Goal: Book appointment/travel/reservation

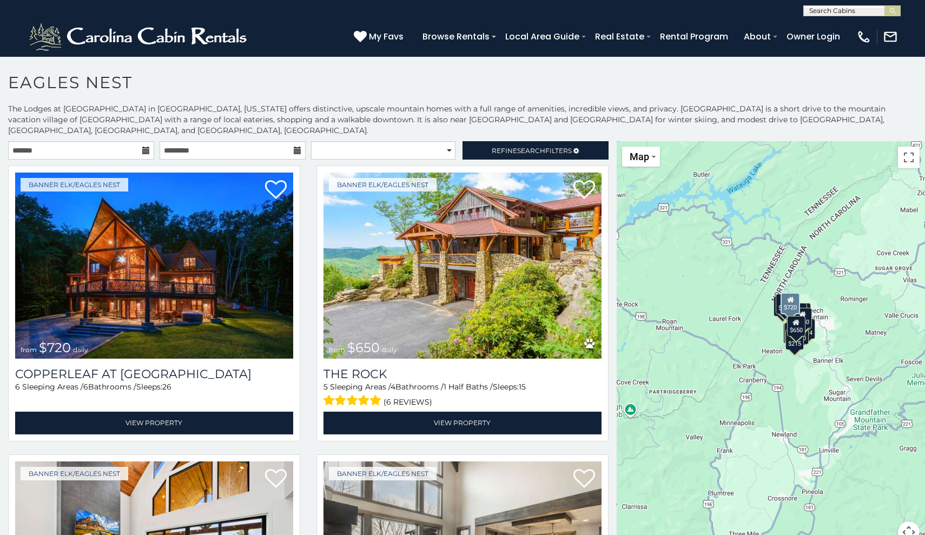
click at [145, 147] on icon at bounding box center [146, 151] width 8 height 8
click at [143, 147] on icon at bounding box center [146, 151] width 8 height 8
click at [107, 141] on input "text" at bounding box center [81, 150] width 146 height 18
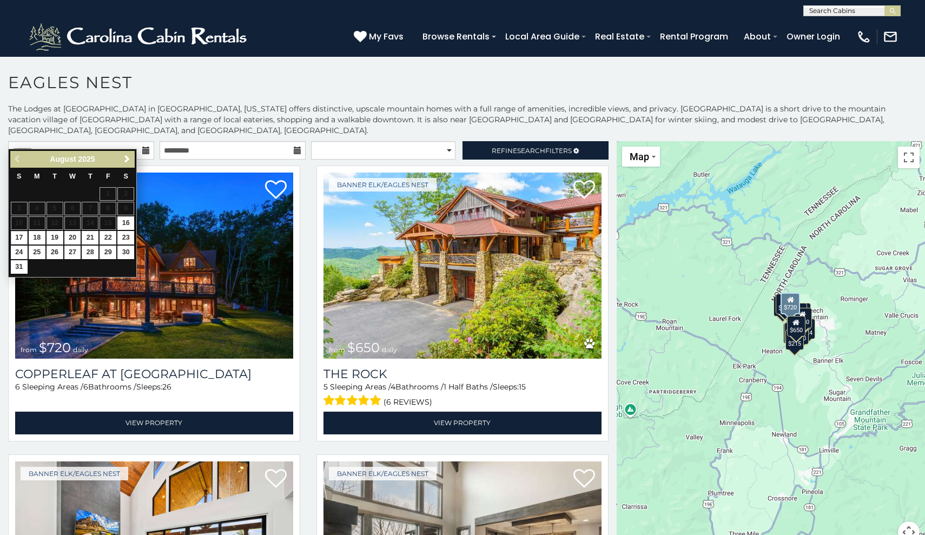
click at [21, 231] on link "17" at bounding box center [19, 238] width 17 height 14
type input "**********"
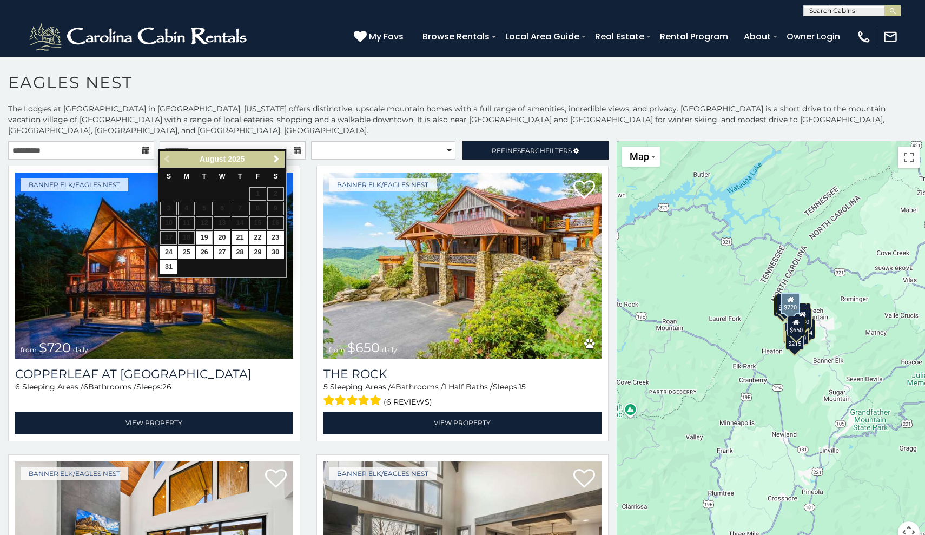
click at [208, 231] on link "19" at bounding box center [204, 238] width 17 height 14
type input "**********"
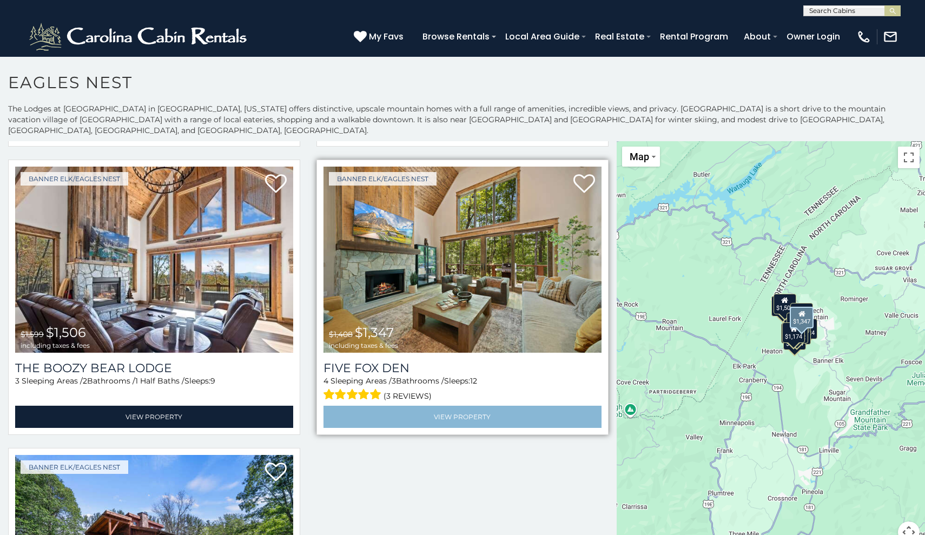
scroll to position [1447, 0]
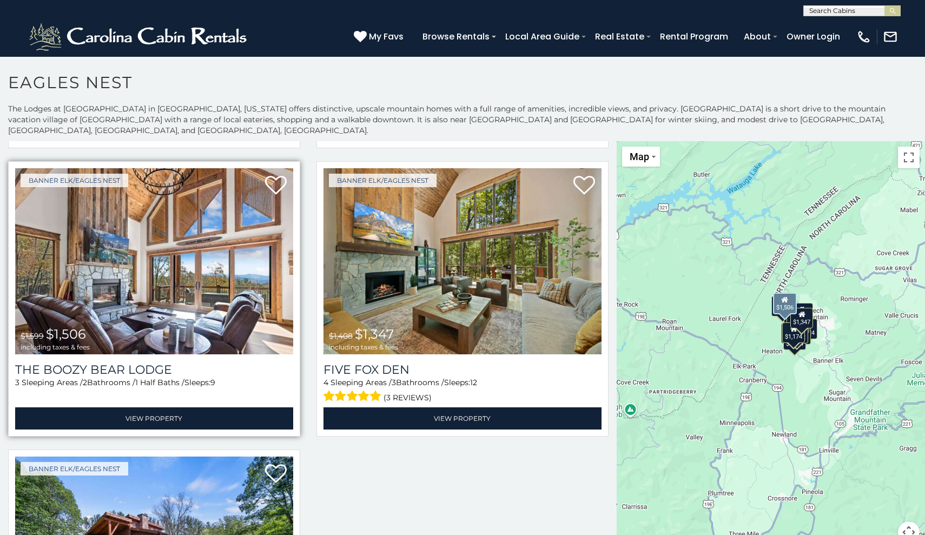
click at [168, 262] on img at bounding box center [154, 261] width 278 height 186
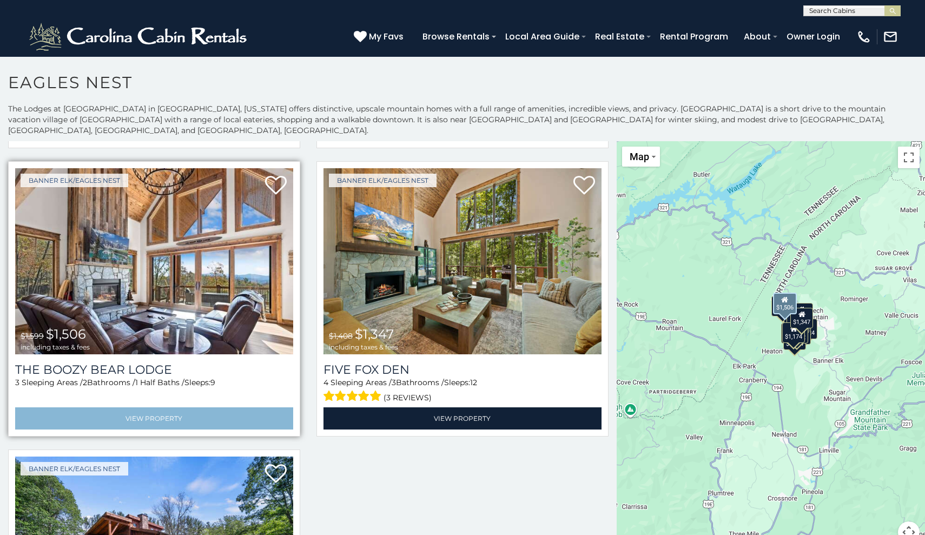
click at [165, 407] on link "View Property" at bounding box center [154, 418] width 278 height 22
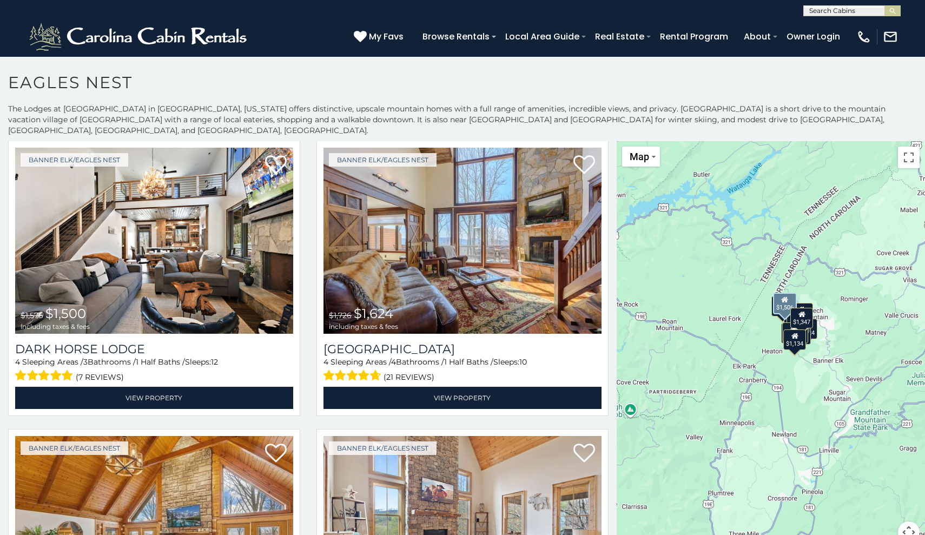
scroll to position [861, 0]
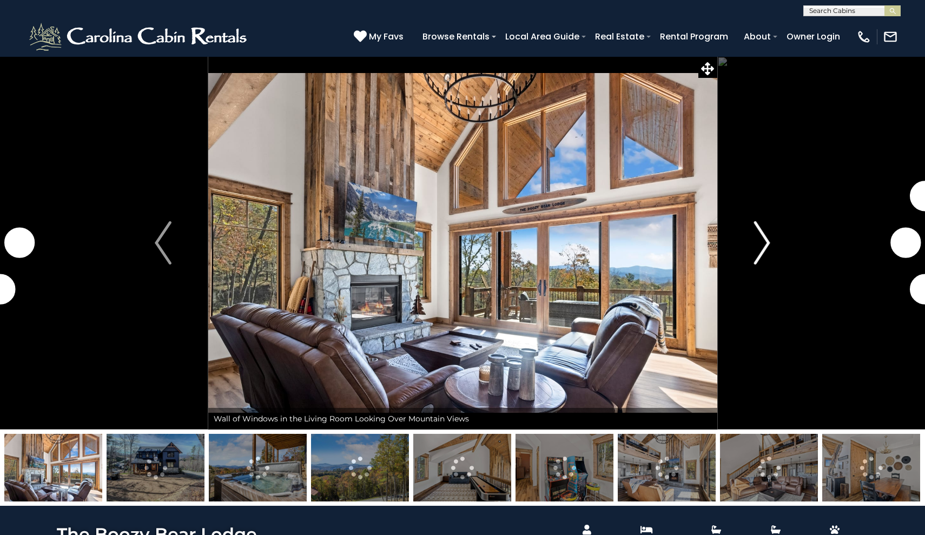
click at [762, 249] on img "Next" at bounding box center [761, 242] width 16 height 43
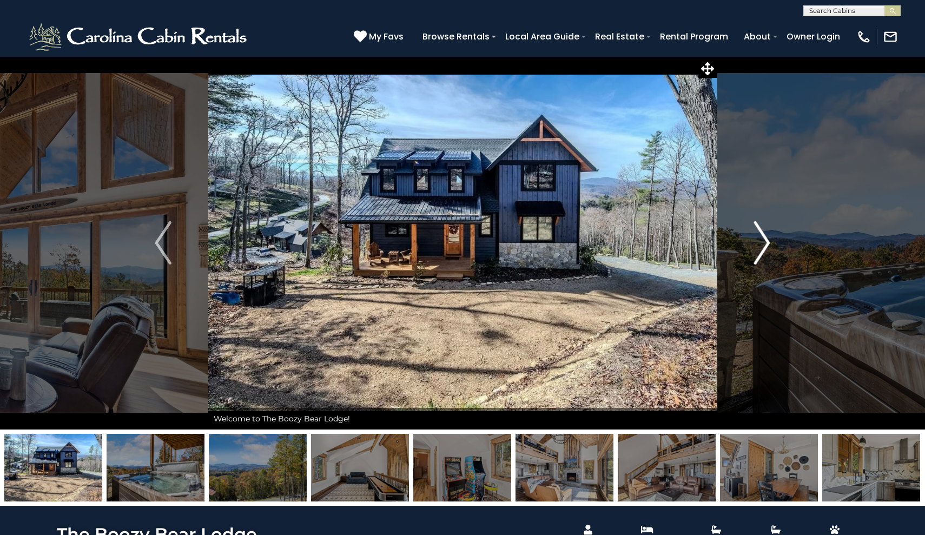
click at [762, 250] on img "Next" at bounding box center [761, 242] width 16 height 43
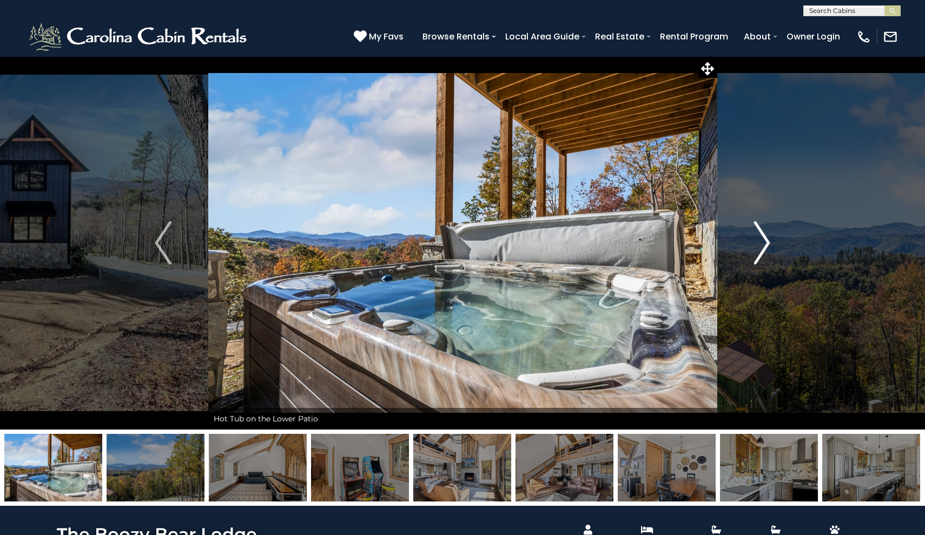
click at [762, 250] on img "Next" at bounding box center [761, 242] width 16 height 43
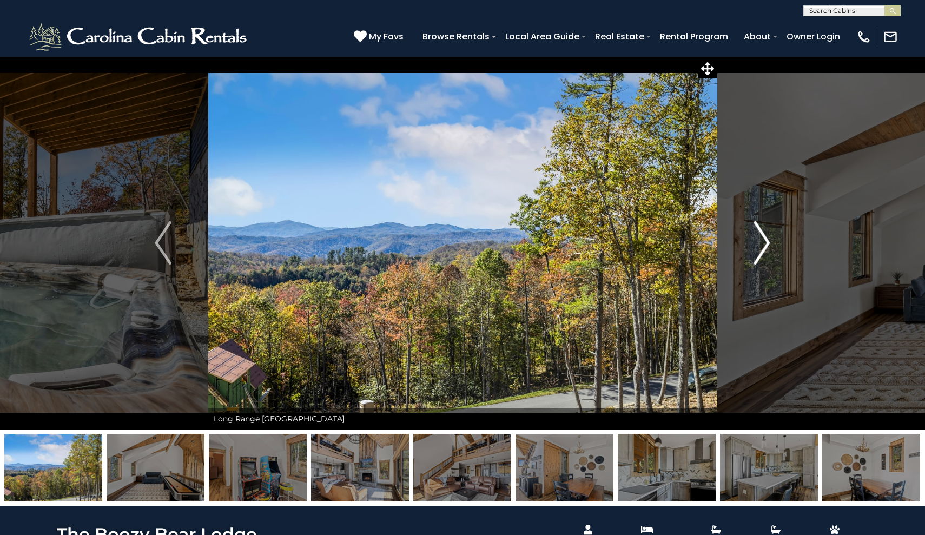
click at [762, 250] on img "Next" at bounding box center [761, 242] width 16 height 43
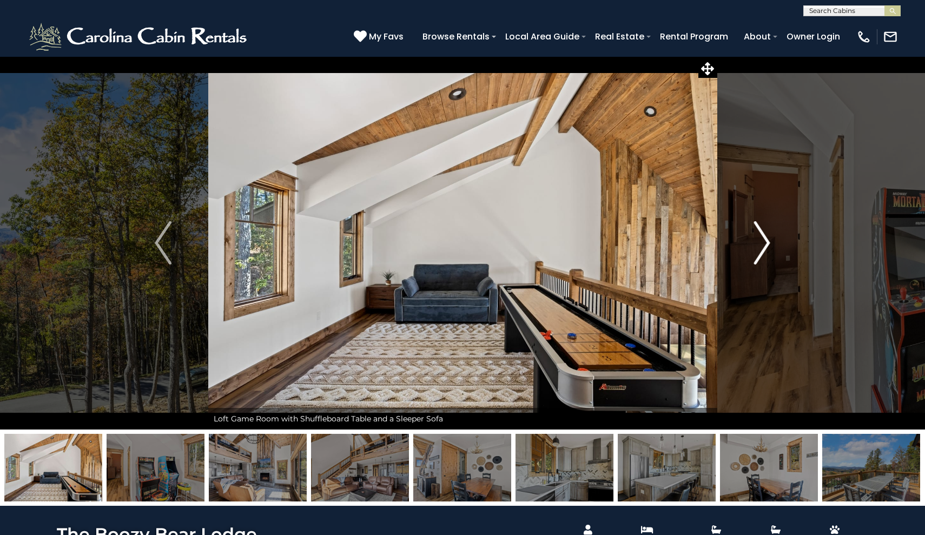
click at [762, 250] on img "Next" at bounding box center [761, 242] width 16 height 43
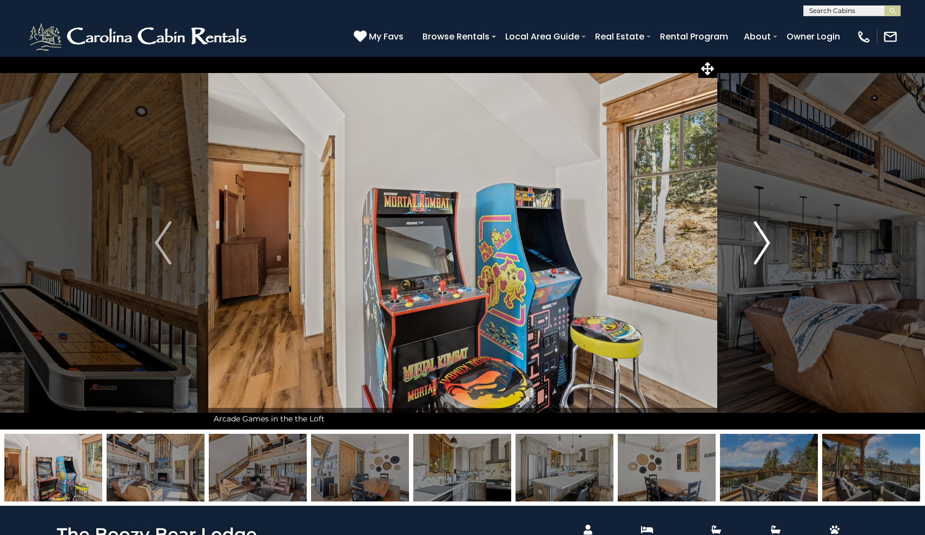
click at [762, 250] on img "Next" at bounding box center [761, 242] width 16 height 43
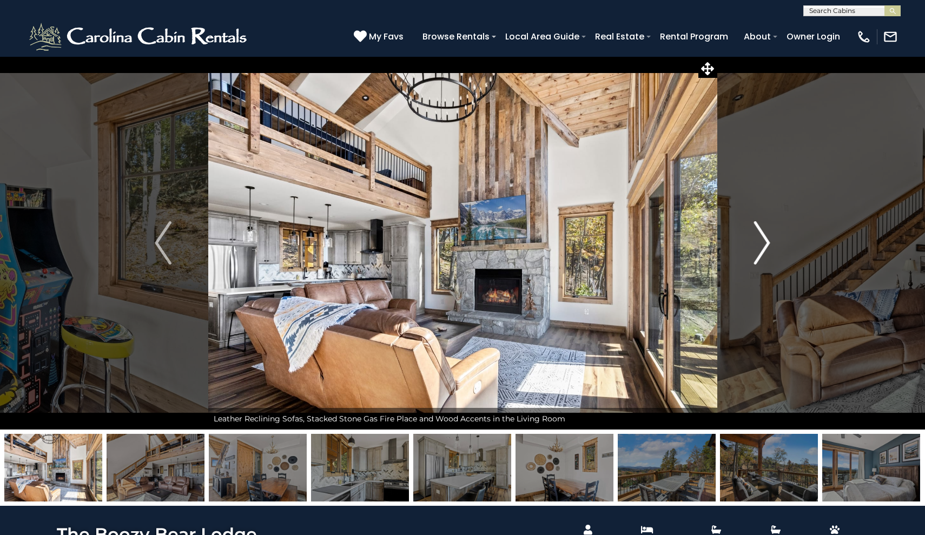
click at [762, 250] on img "Next" at bounding box center [761, 242] width 16 height 43
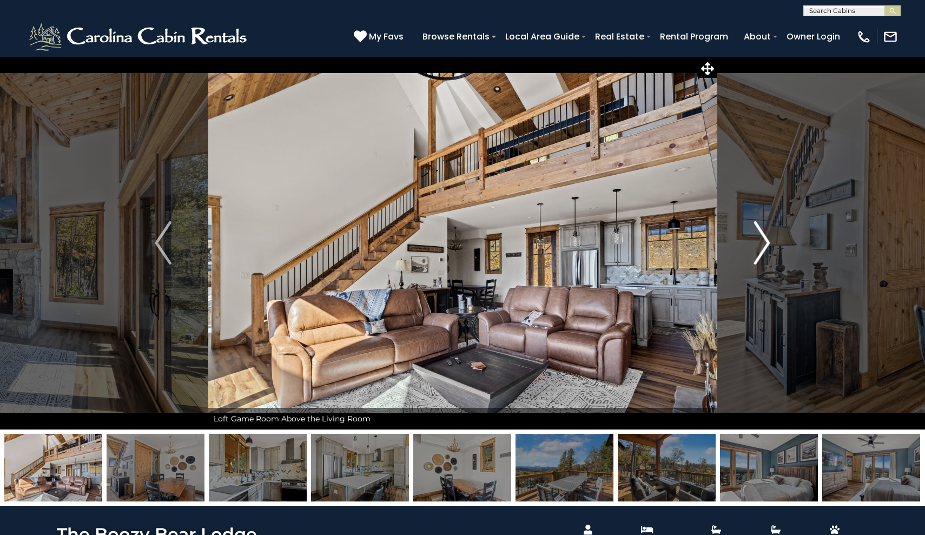
click at [762, 250] on img "Next" at bounding box center [761, 242] width 16 height 43
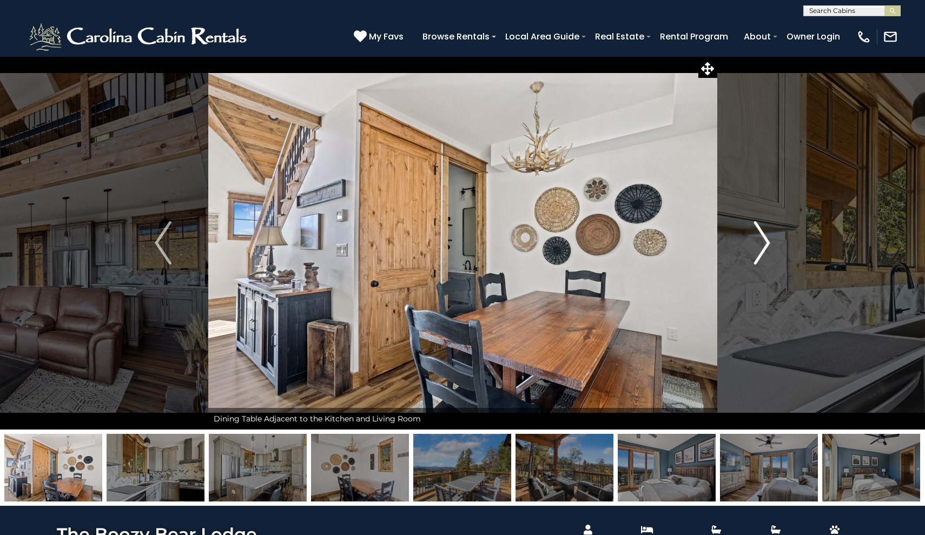
click at [762, 250] on img "Next" at bounding box center [761, 242] width 16 height 43
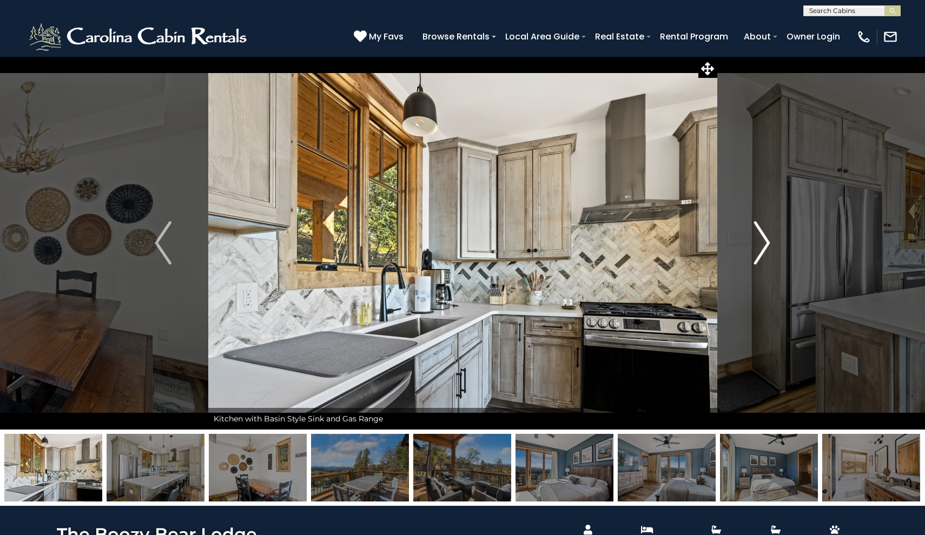
click at [762, 250] on img "Next" at bounding box center [761, 242] width 16 height 43
